Goal: Information Seeking & Learning: Understand process/instructions

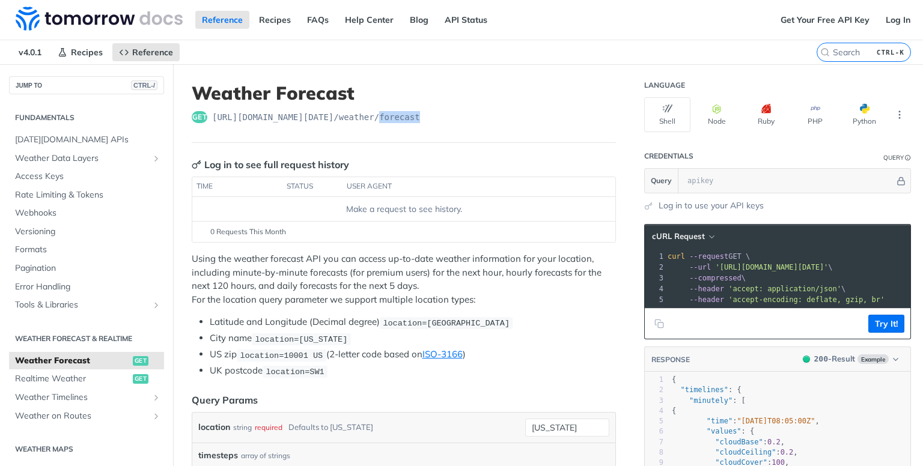
click at [512, 114] on div "get [URL][DOMAIN_NAME][DATE] /weather/forecast" at bounding box center [404, 117] width 424 height 12
click at [550, 124] on header "Weather Forecast get [URL][DOMAIN_NAME][DATE] /weather/forecast" at bounding box center [404, 112] width 424 height 61
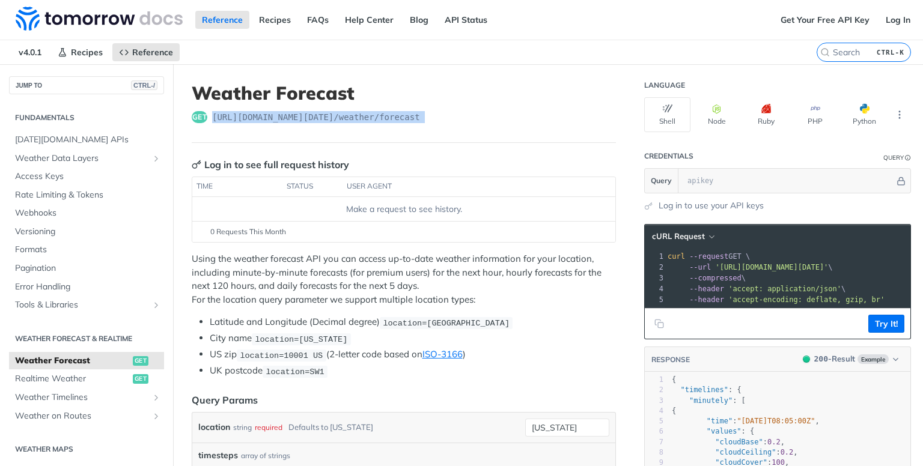
click at [455, 114] on div "get [URL][DOMAIN_NAME][DATE] /weather/forecast" at bounding box center [404, 117] width 424 height 12
click at [451, 116] on div "get [URL][DOMAIN_NAME][DATE] /weather/forecast" at bounding box center [404, 117] width 424 height 12
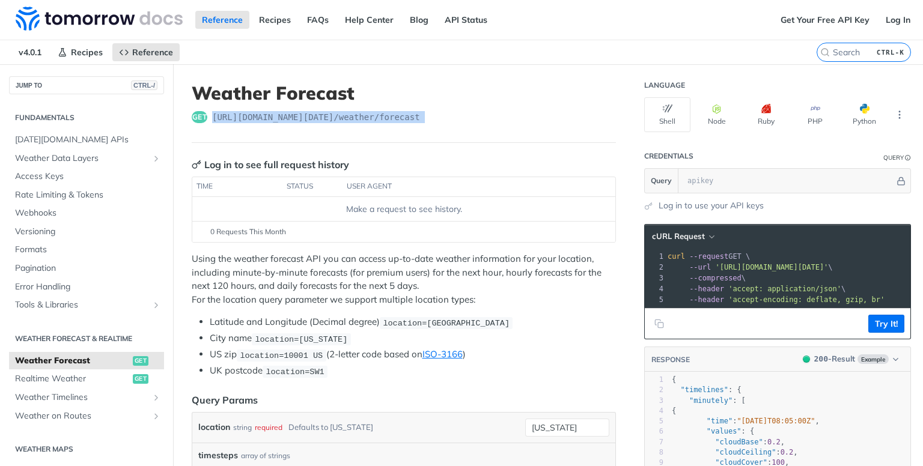
copy article "[URL][DOMAIN_NAME][DATE] /weather/forecast"
click at [273, 203] on div "Make a request to see history." at bounding box center [403, 209] width 413 height 13
click at [896, 212] on section "cURL Request xxxxxxxxxx 1 curl --request GET \ 2 --url '[URL][DOMAIN_NAME][DATE…" at bounding box center [777, 457] width 267 height 490
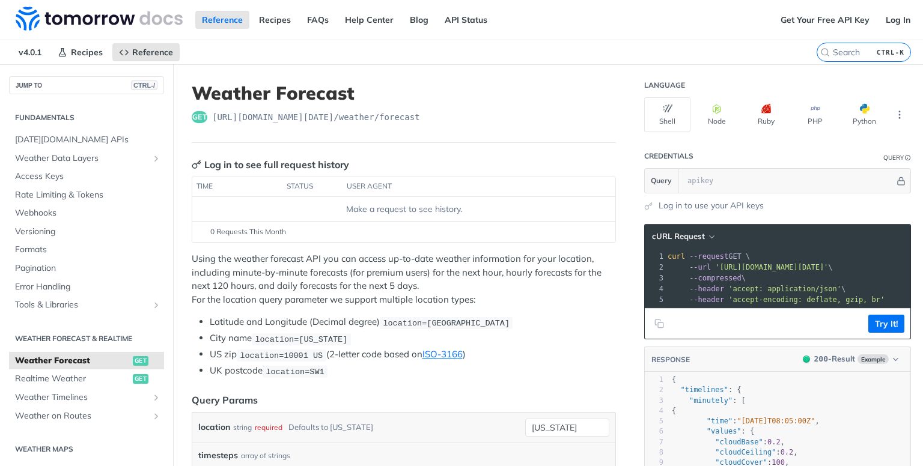
click at [890, 22] on link "Log In" at bounding box center [898, 20] width 38 height 18
